Goal: Information Seeking & Learning: Learn about a topic

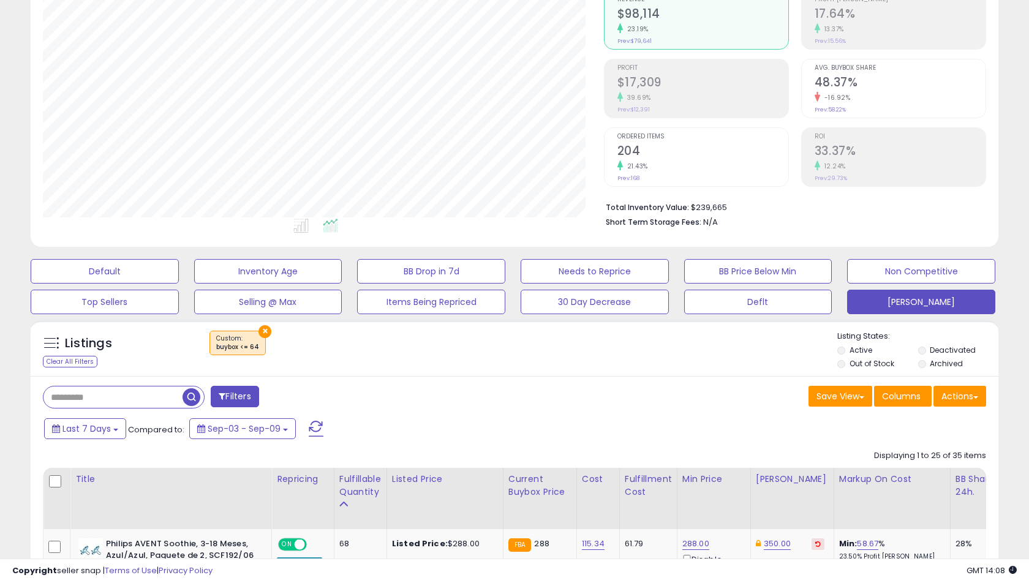
scroll to position [251, 560]
click at [266, 325] on button "×" at bounding box center [264, 331] width 13 height 13
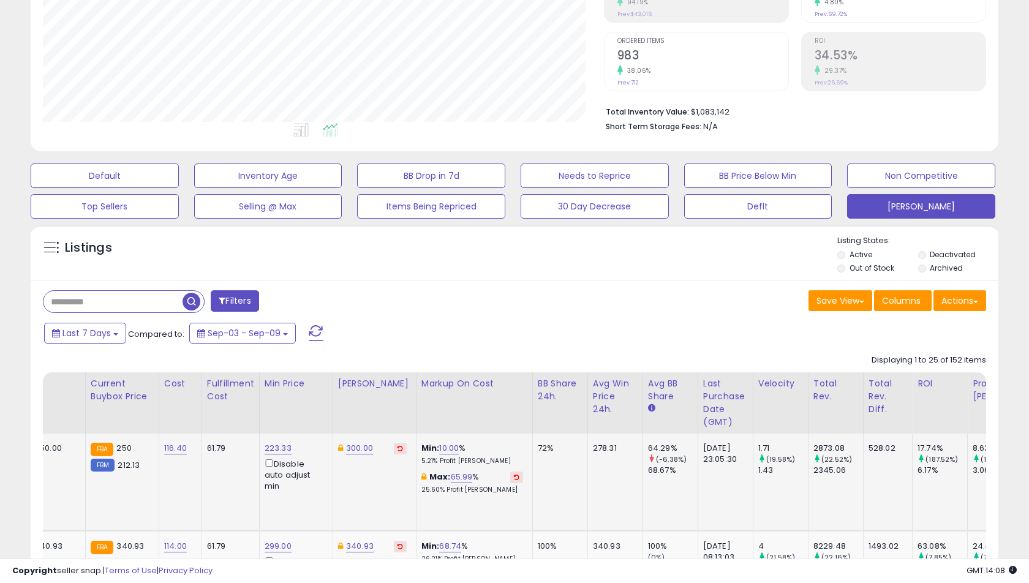
scroll to position [0, 0]
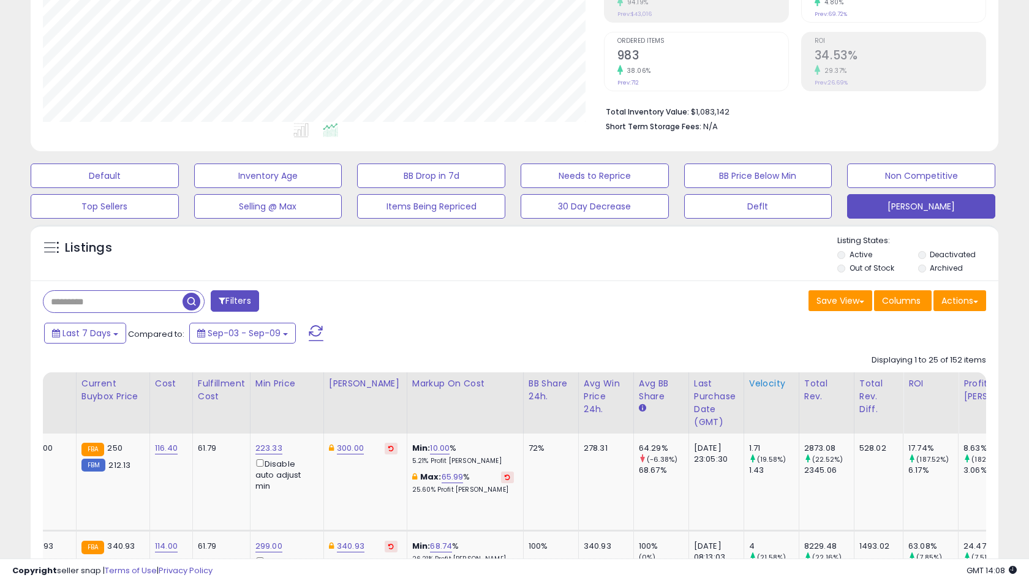
click at [750, 392] on th "Velocity" at bounding box center [770, 402] width 55 height 61
click at [751, 385] on div "Velocity" at bounding box center [771, 383] width 45 height 13
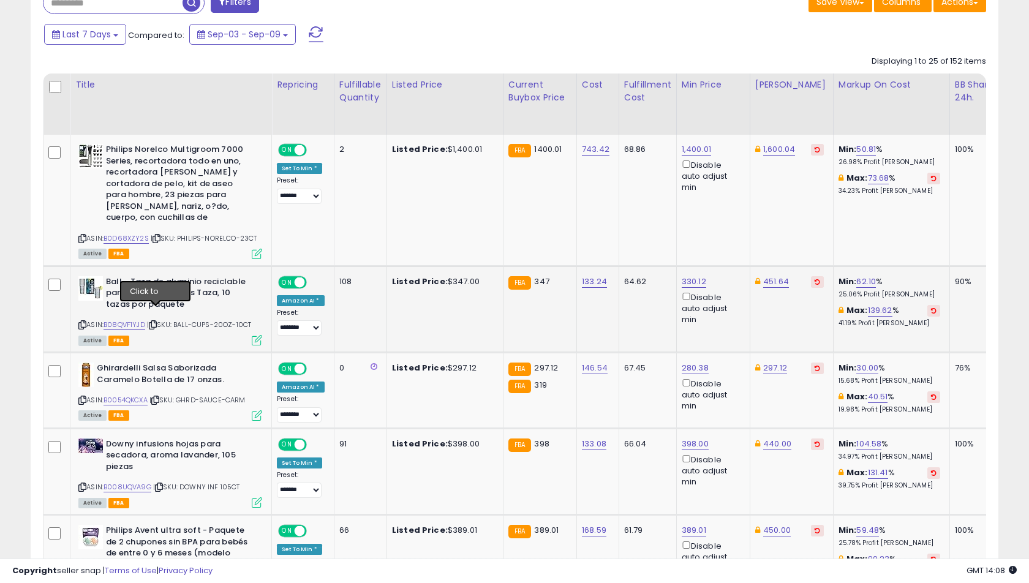
scroll to position [530, 0]
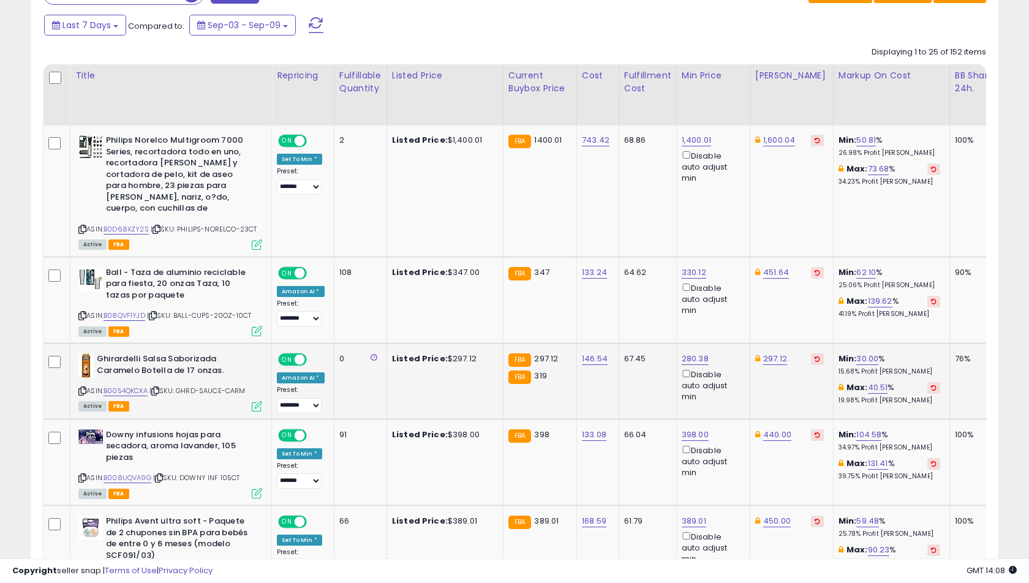
click at [159, 388] on icon at bounding box center [155, 391] width 8 height 7
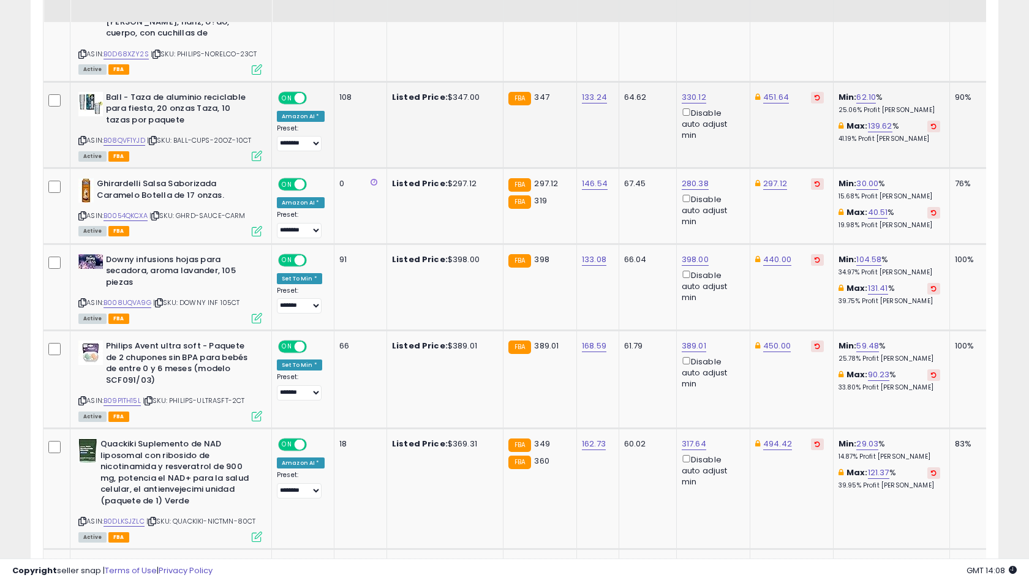
scroll to position [706, 0]
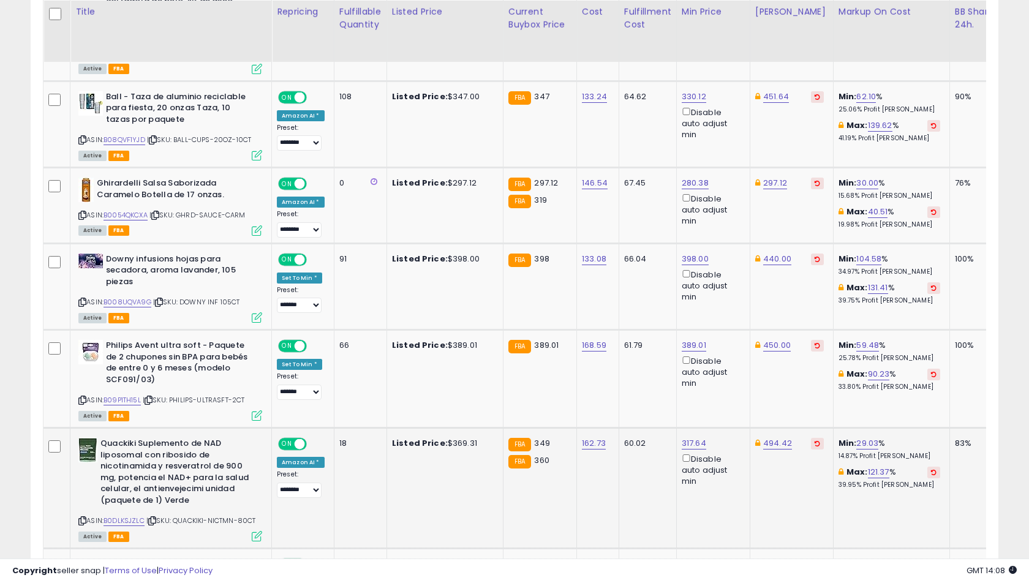
click at [152, 517] on icon at bounding box center [152, 520] width 8 height 7
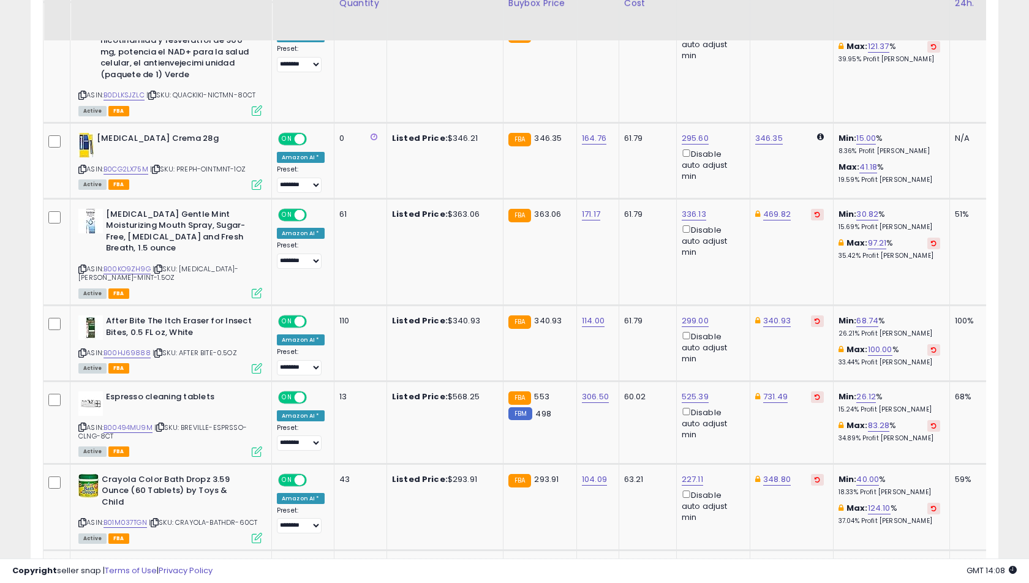
scroll to position [1153, 0]
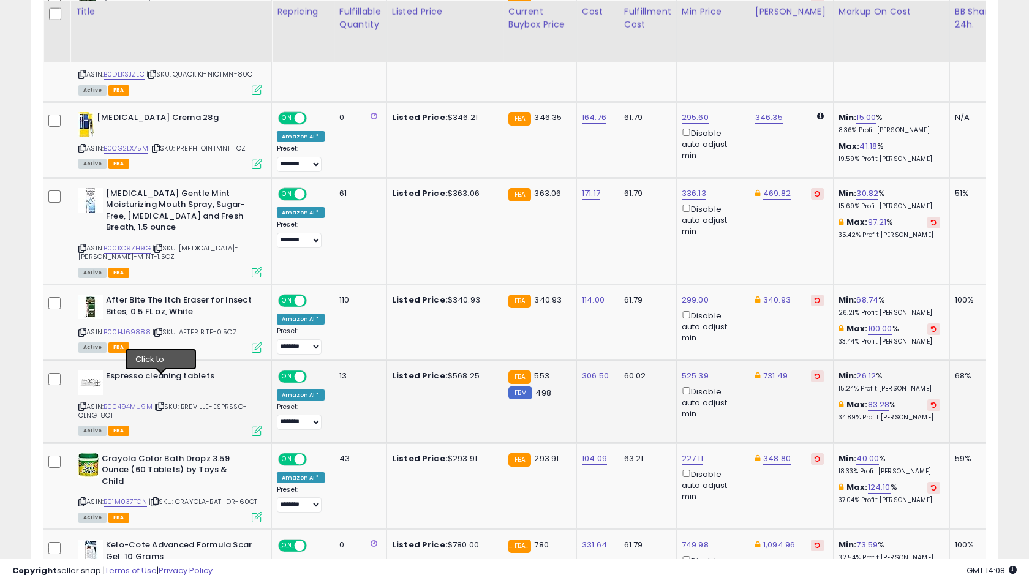
click at [159, 403] on icon at bounding box center [160, 406] width 8 height 7
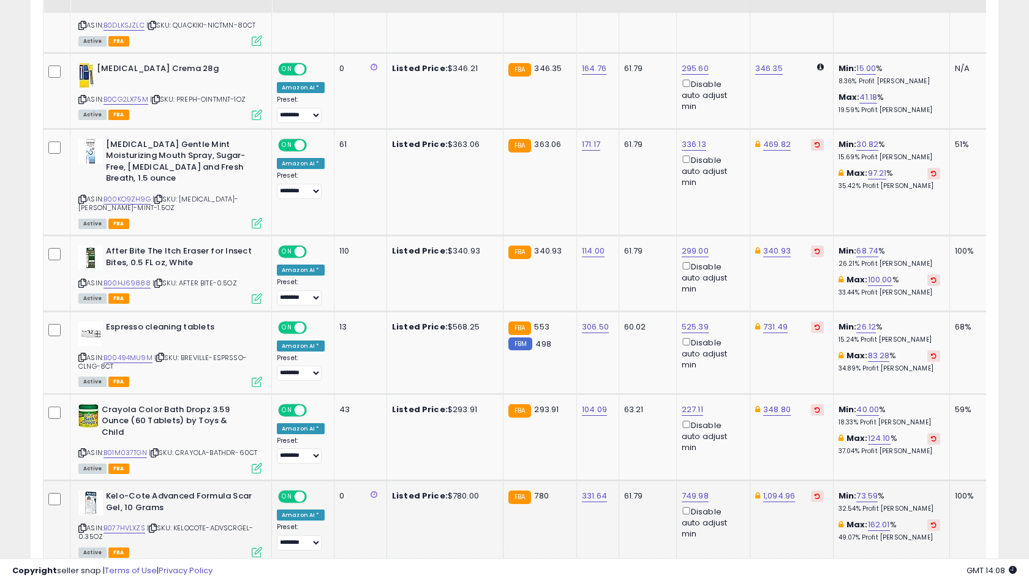
scroll to position [1213, 0]
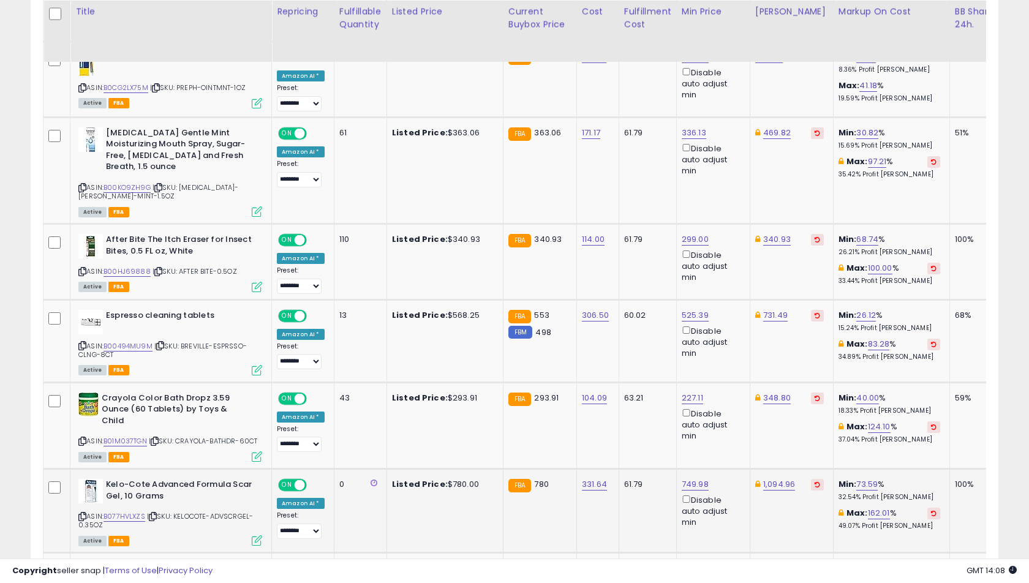
click at [156, 513] on icon at bounding box center [153, 516] width 8 height 7
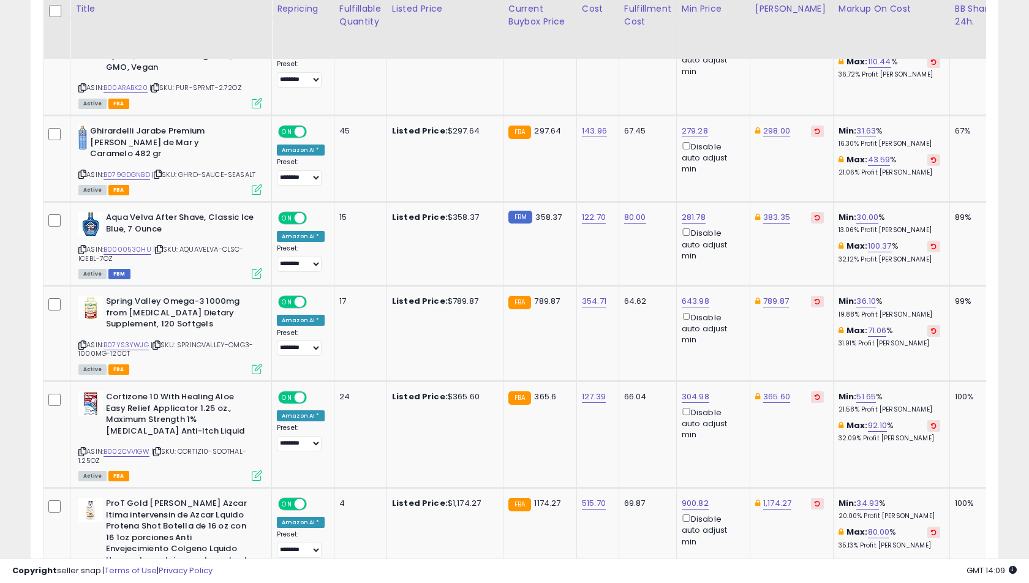
scroll to position [1912, 0]
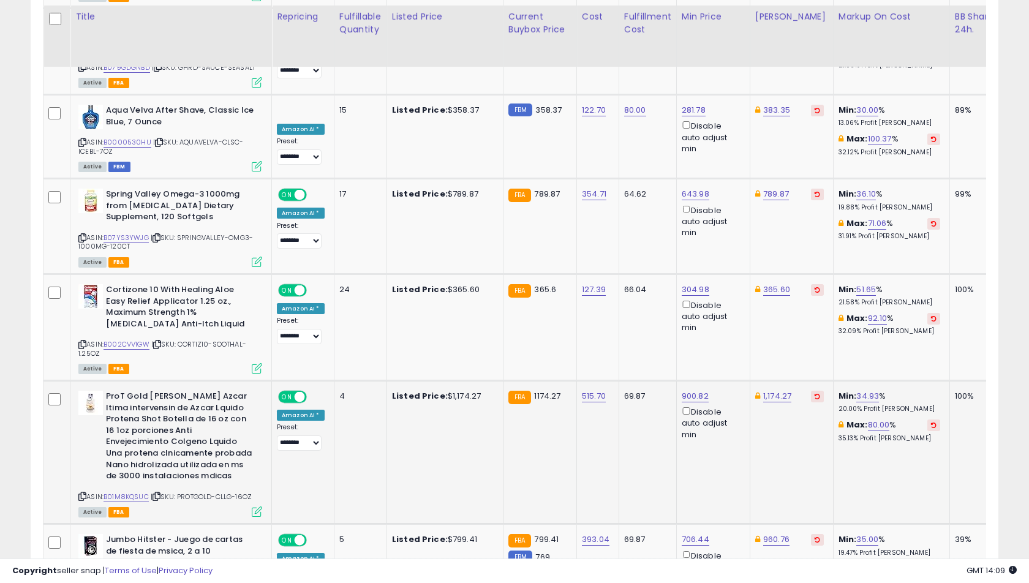
scroll to position [2105, 0]
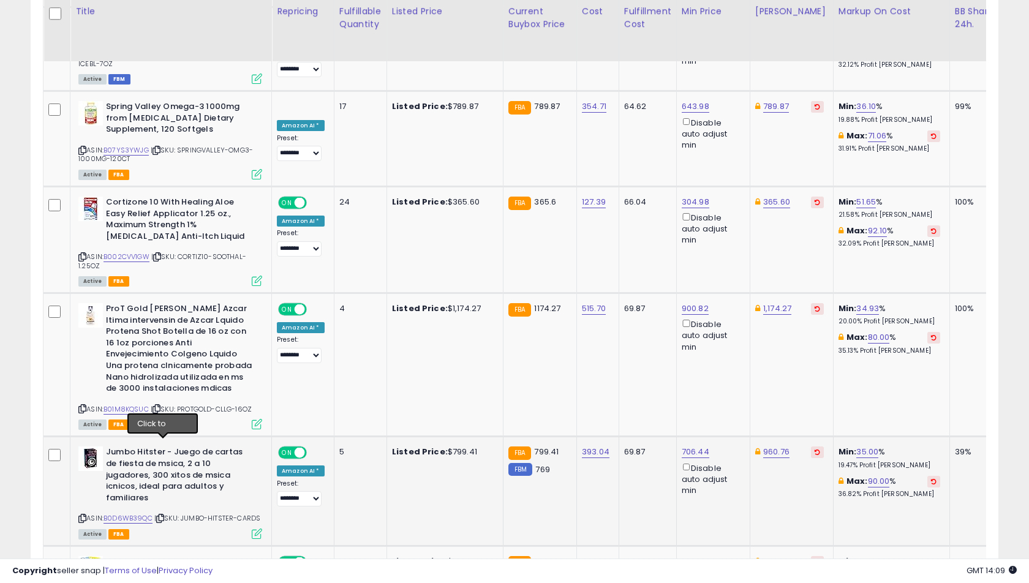
click at [162, 515] on icon at bounding box center [160, 518] width 8 height 7
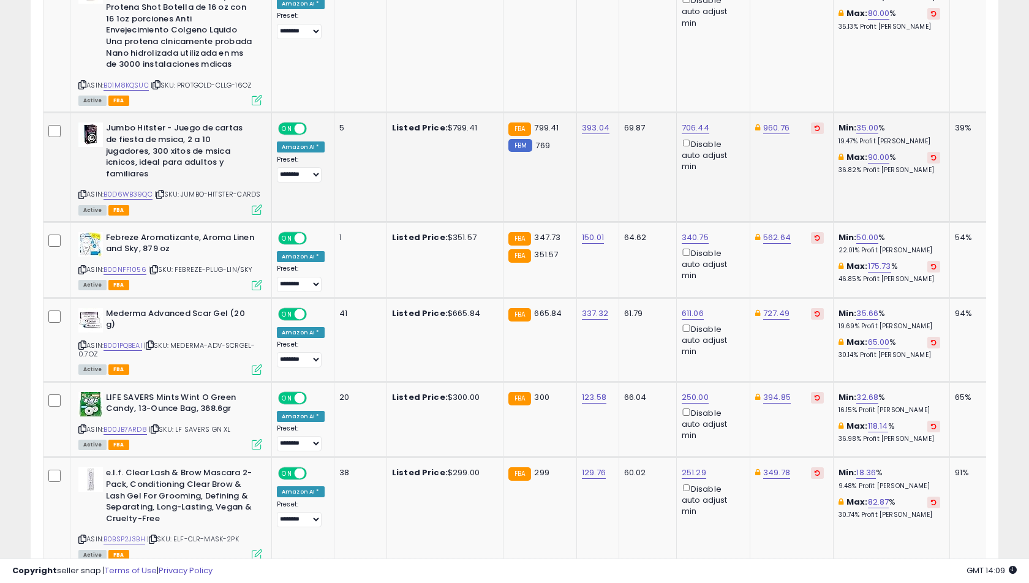
scroll to position [2454, 0]
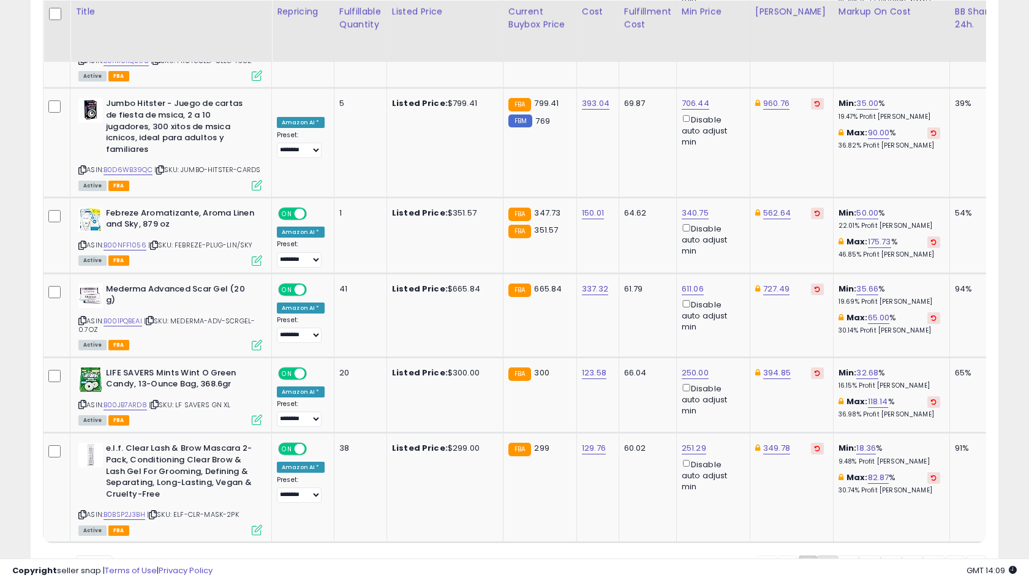
click at [833, 555] on link "2" at bounding box center [827, 565] width 21 height 21
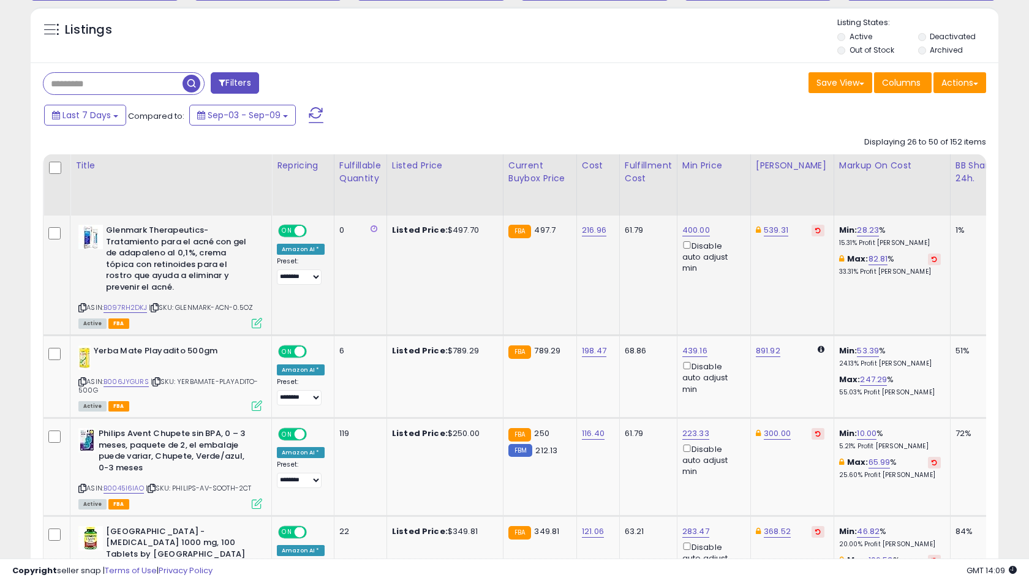
scroll to position [441, 0]
click at [159, 306] on icon at bounding box center [155, 307] width 8 height 7
click at [154, 378] on icon at bounding box center [156, 381] width 8 height 7
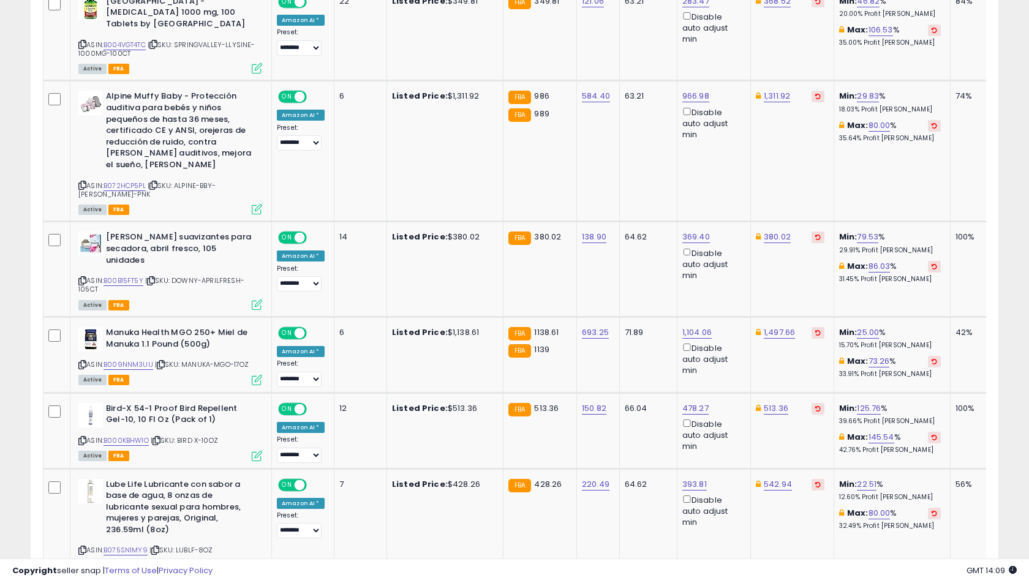
scroll to position [974, 0]
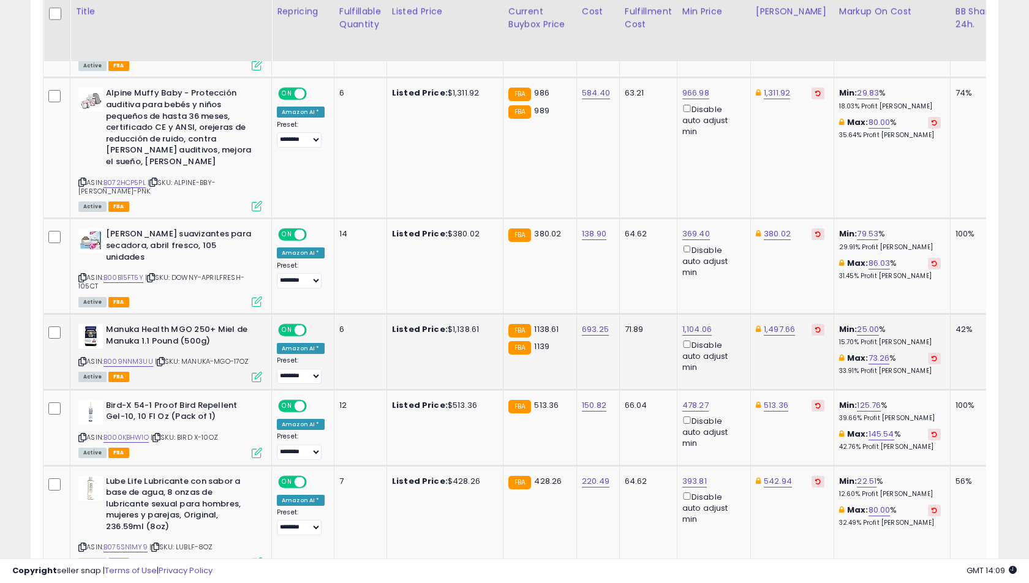
click at [162, 358] on icon at bounding box center [161, 361] width 8 height 7
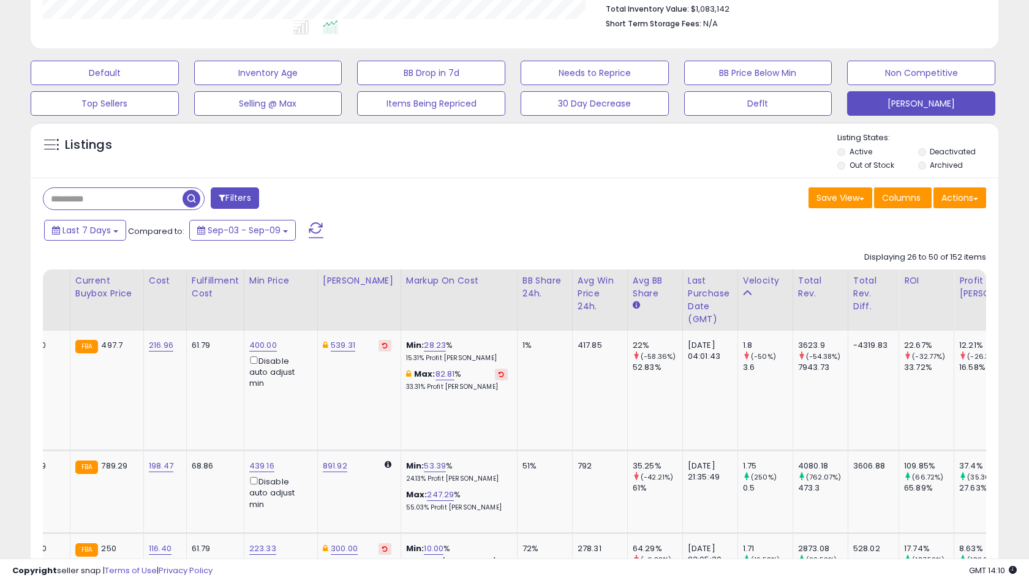
scroll to position [0, 486]
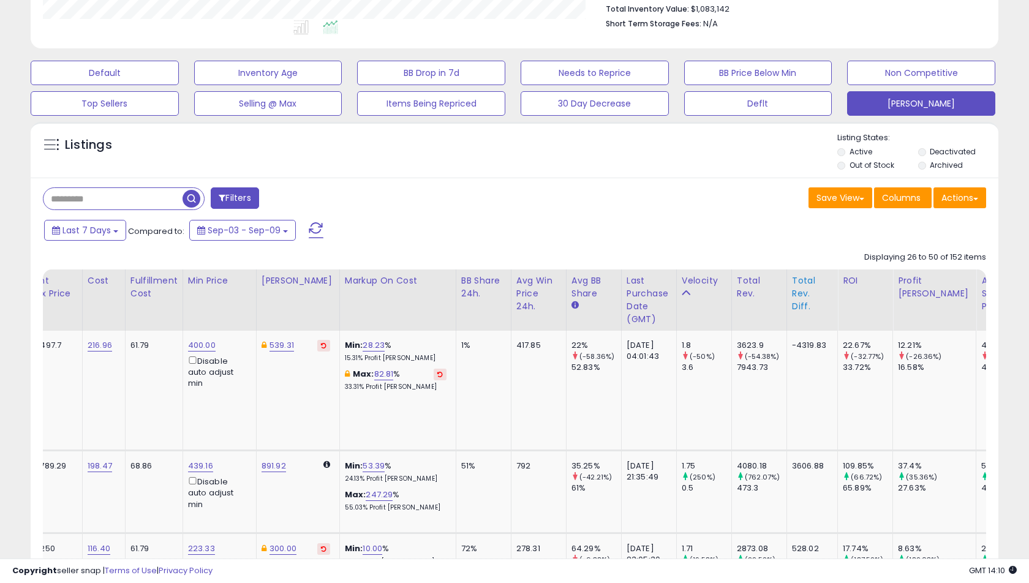
click at [795, 289] on div "Total Rev. Diff." at bounding box center [812, 293] width 40 height 39
